Goal: Task Accomplishment & Management: Use online tool/utility

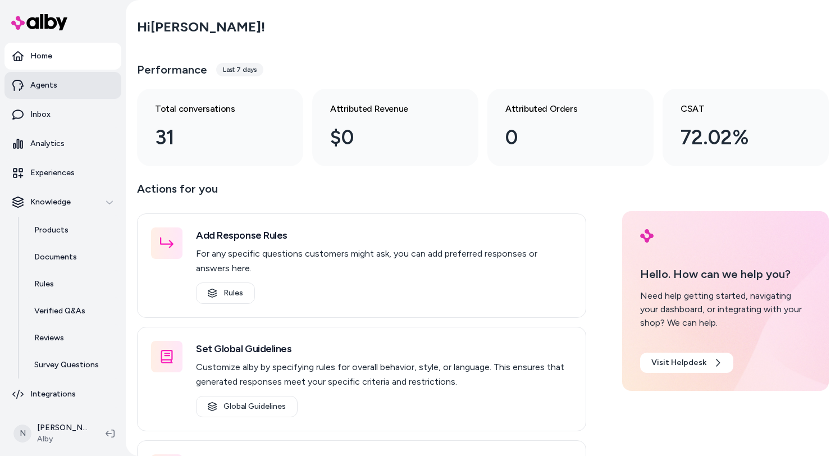
click at [47, 77] on link "Agents" at bounding box center [62, 85] width 117 height 27
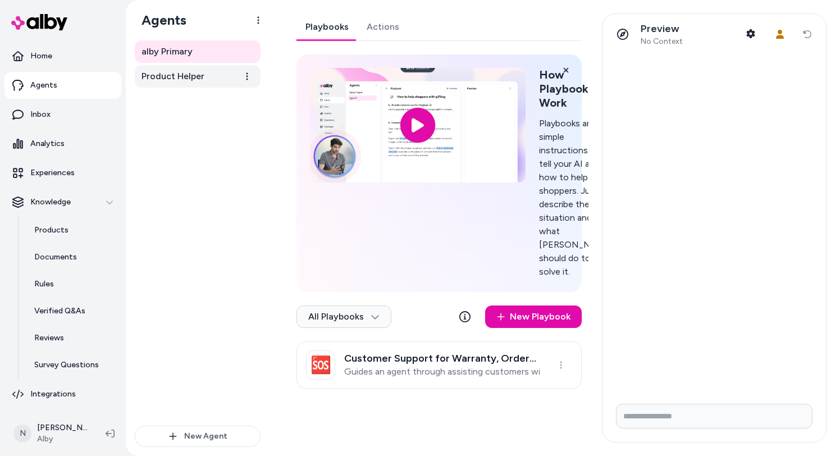
click at [204, 79] on link "Product Helper" at bounding box center [198, 76] width 126 height 22
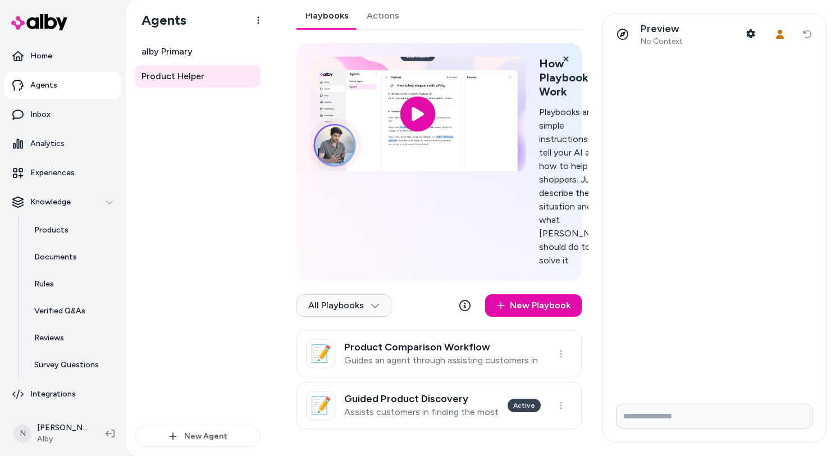
scroll to position [38, 0]
click at [437, 353] on div "Product Comparison Workflow Guides an agent through assisting customers in comp…" at bounding box center [442, 353] width 196 height 25
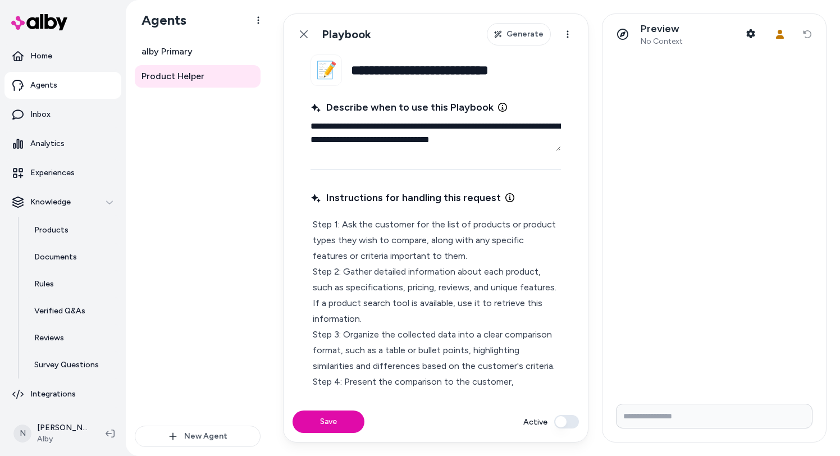
click at [406, 66] on input "**********" at bounding box center [456, 69] width 210 height 31
type textarea "*"
